Goal: Check status: Check status

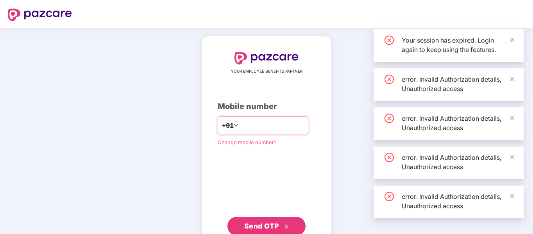
click at [273, 131] on input "number" at bounding box center [272, 125] width 64 height 13
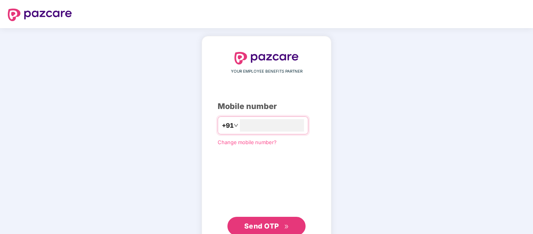
type input "**********"
click at [271, 226] on span "Send OTP" at bounding box center [261, 226] width 35 height 8
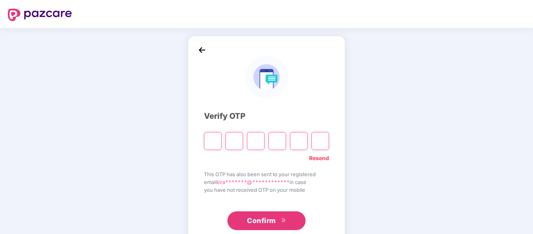
type input "*"
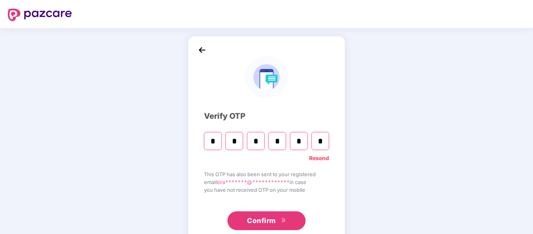
type input "*"
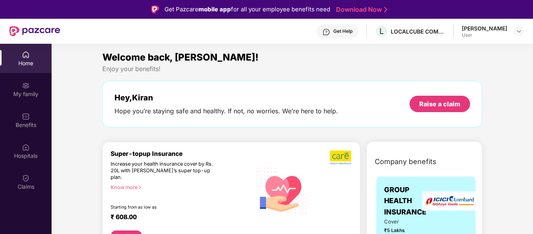
click at [505, 35] on div "User" at bounding box center [484, 35] width 45 height 6
click at [518, 31] on img at bounding box center [519, 31] width 6 height 6
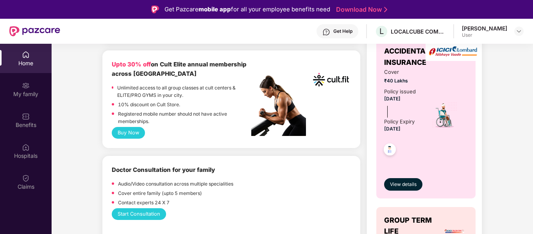
scroll to position [352, 0]
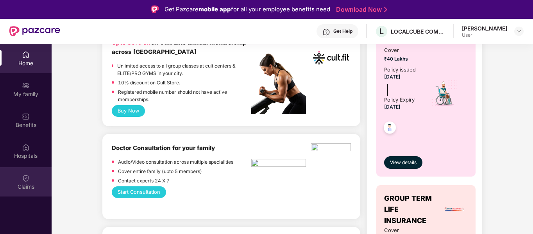
click at [30, 177] on div "Claims" at bounding box center [26, 181] width 52 height 29
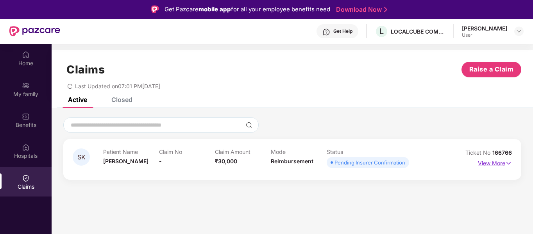
click at [495, 167] on p "View More" at bounding box center [495, 162] width 34 height 11
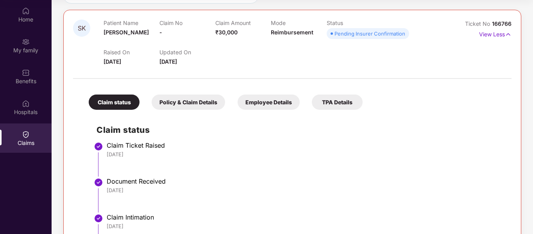
scroll to position [140, 0]
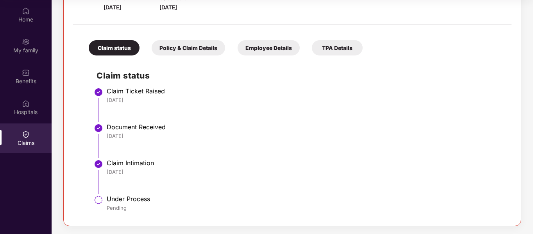
click at [188, 44] on div "Policy & Claim Details" at bounding box center [188, 47] width 73 height 15
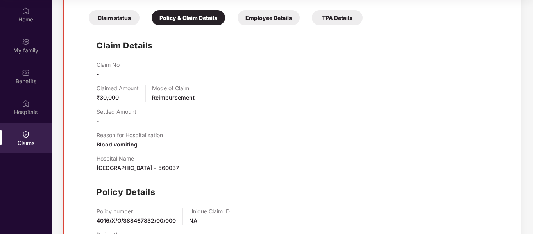
scroll to position [208, 0]
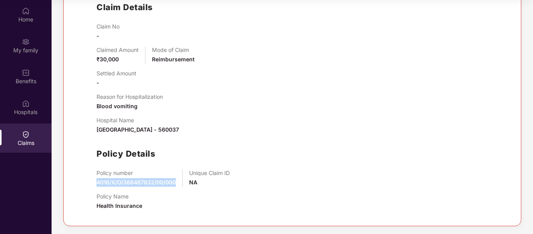
drag, startPoint x: 177, startPoint y: 182, endPoint x: 94, endPoint y: 183, distance: 83.3
click at [94, 183] on div "Claim Details Claim No - Claimed Amount ₹30,000 Mode of Claim Reimbursement Set…" at bounding box center [292, 104] width 423 height 226
copy span "4016/X/O/388467832/00/000"
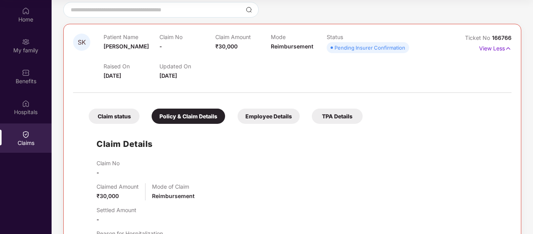
scroll to position [52, 0]
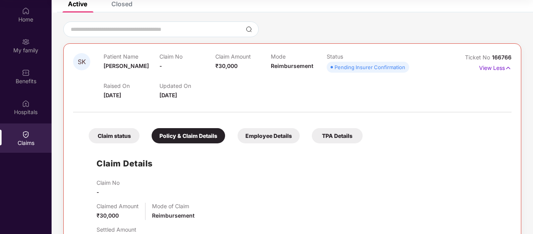
click at [116, 137] on div "Claim status" at bounding box center [114, 135] width 51 height 15
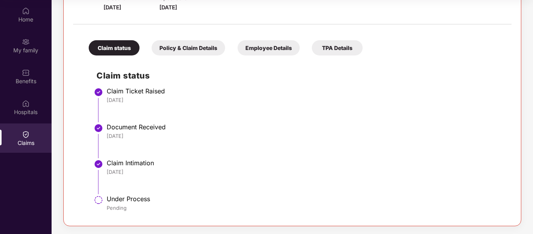
scroll to position [0, 0]
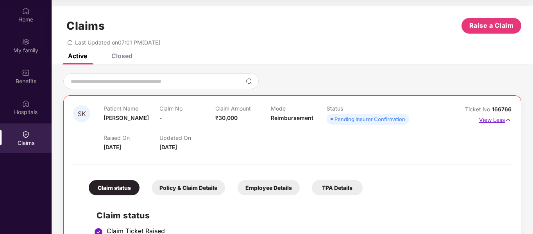
click at [501, 122] on p "View Less" at bounding box center [495, 119] width 32 height 11
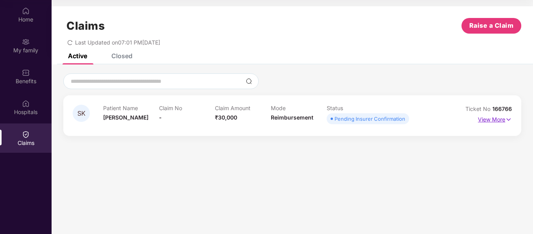
click at [501, 121] on p "View More" at bounding box center [495, 118] width 34 height 11
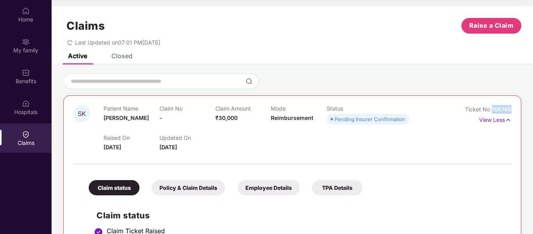
drag, startPoint x: 511, startPoint y: 111, endPoint x: 490, endPoint y: 111, distance: 21.1
click at [490, 111] on div "SK Patient Name Shanavi K Claim No - Claim Amount ₹30,000 Mode Reimbursement St…" at bounding box center [292, 230] width 458 height 271
copy span "166766"
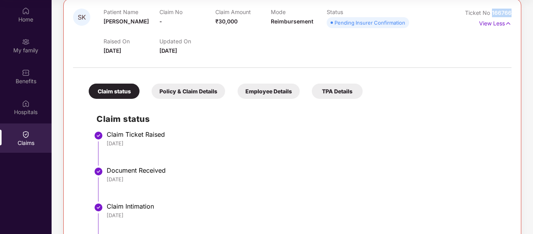
scroll to position [140, 0]
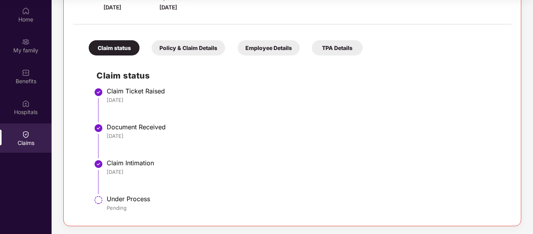
click at [333, 45] on div "TPA Details" at bounding box center [337, 47] width 51 height 15
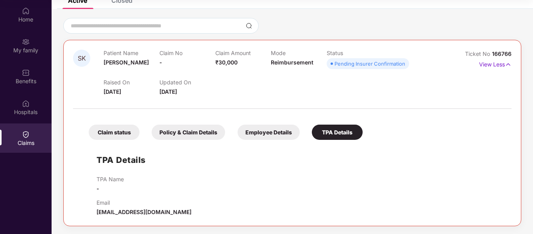
scroll to position [56, 0]
drag, startPoint x: 162, startPoint y: 212, endPoint x: 95, endPoint y: 215, distance: 66.9
click at [95, 215] on div "TPA Details TPA Name - Email [EMAIL_ADDRESS][DOMAIN_NAME]" at bounding box center [292, 180] width 423 height 73
copy span "[EMAIL_ADDRESS][DOMAIN_NAME]"
click at [116, 128] on div "Claim status" at bounding box center [114, 132] width 51 height 15
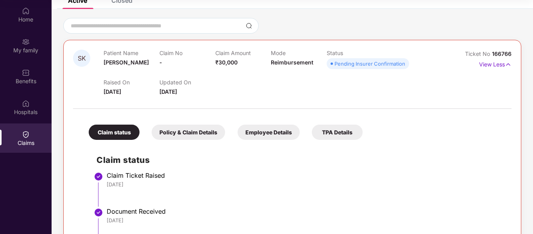
scroll to position [140, 0]
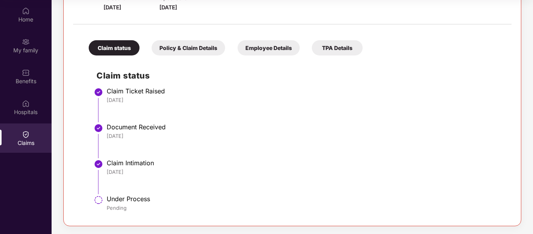
click at [179, 48] on div "Policy & Claim Details" at bounding box center [188, 47] width 73 height 15
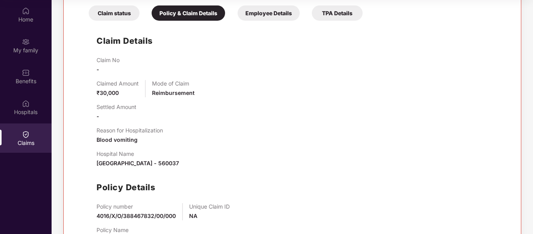
scroll to position [208, 0]
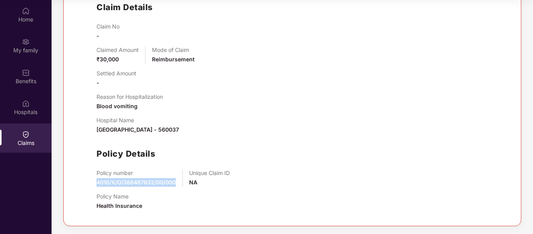
drag, startPoint x: 179, startPoint y: 181, endPoint x: 93, endPoint y: 185, distance: 85.3
click at [93, 185] on div "Claim Details Claim No - Claimed Amount ₹30,000 Mode of Claim Reimbursement Set…" at bounding box center [292, 104] width 423 height 226
copy span "4016/X/O/388467832/00/000"
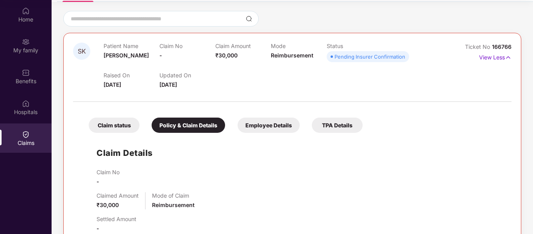
scroll to position [0, 0]
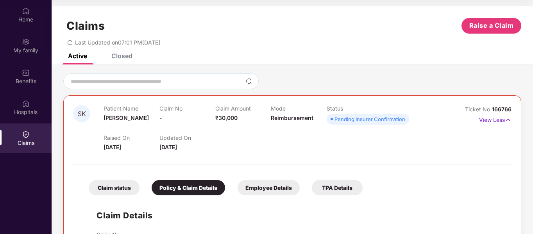
click at [113, 187] on div "Claim status" at bounding box center [114, 187] width 51 height 15
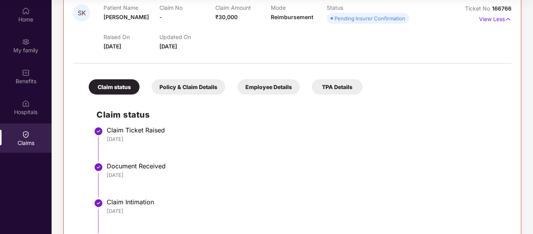
scroll to position [140, 0]
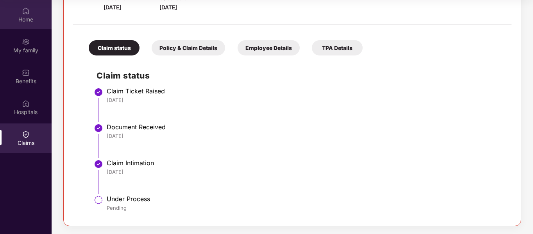
click at [34, 17] on div "Home" at bounding box center [26, 20] width 52 height 8
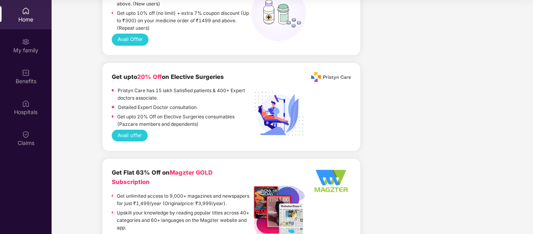
scroll to position [430, 0]
